Goal: Navigation & Orientation: Understand site structure

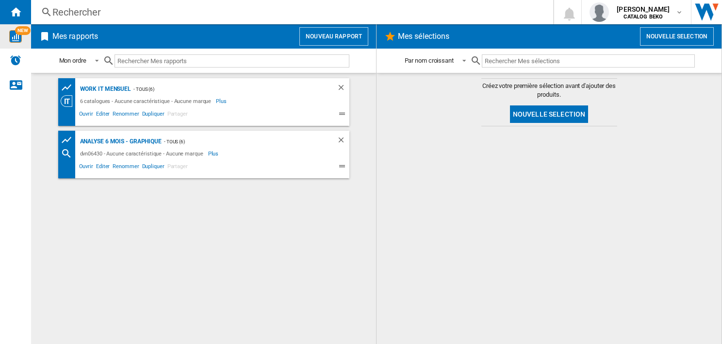
click at [13, 37] on img "WiseCard" at bounding box center [15, 36] width 13 height 13
click at [14, 38] on img "WiseCard" at bounding box center [15, 36] width 13 height 13
